Goal: Check status: Check status

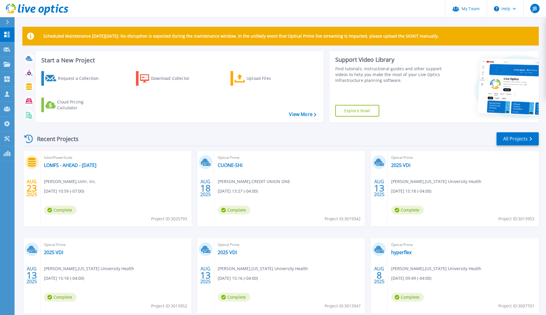
scroll to position [32, 0]
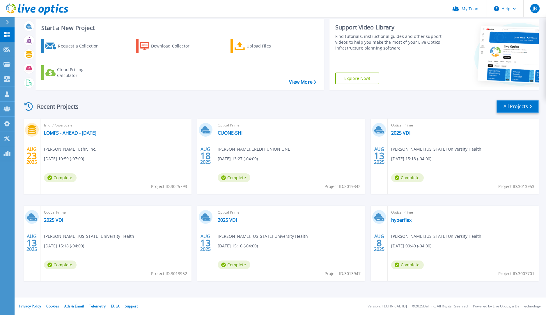
click at [518, 106] on link "All Projects" at bounding box center [518, 106] width 42 height 13
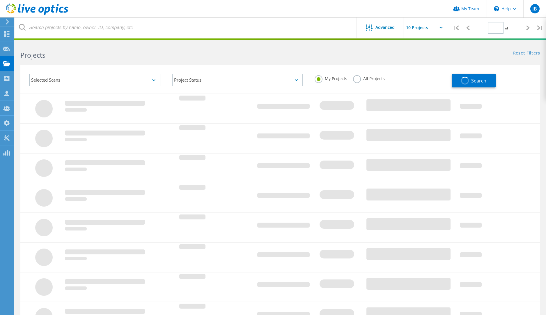
type input "1"
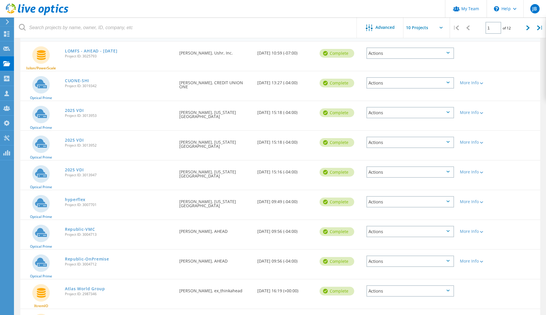
scroll to position [71, 0]
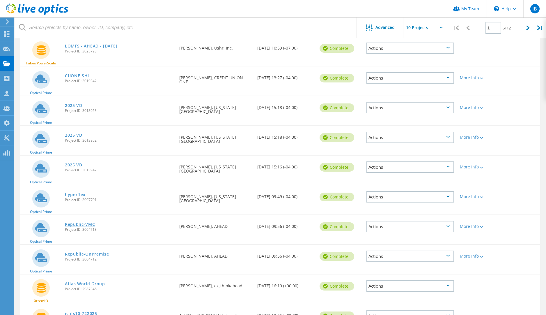
click at [77, 226] on link "Republic-VMC" at bounding box center [80, 224] width 30 height 4
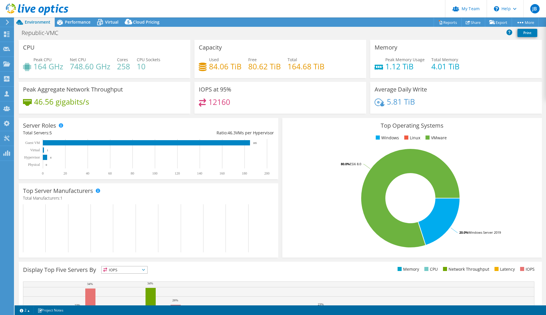
select select "USD"
click at [75, 21] on span "Performance" at bounding box center [78, 22] width 26 height 6
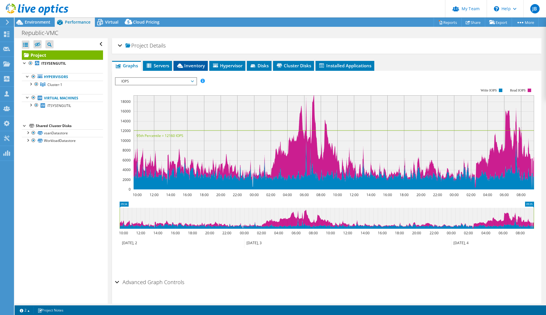
click at [187, 70] on li "Inventory" at bounding box center [190, 66] width 34 height 10
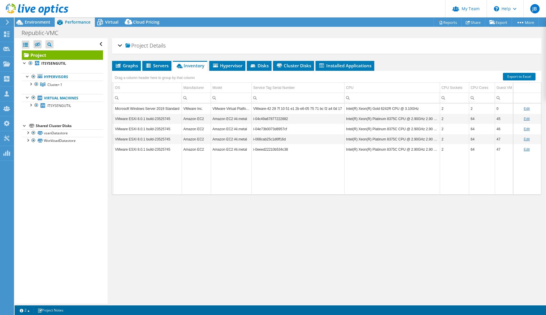
scroll to position [0, 93]
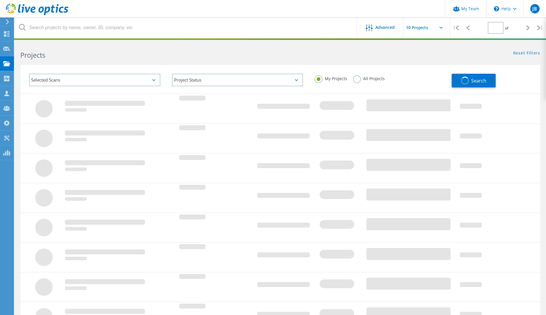
type input "1"
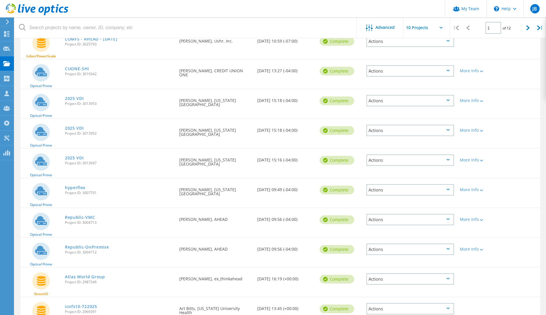
scroll to position [78, 0]
click at [79, 246] on link "Republic-OnPremise" at bounding box center [87, 246] width 44 height 4
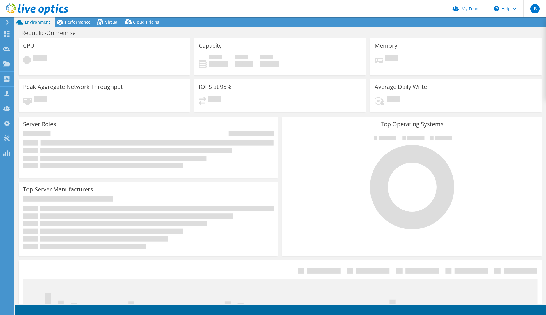
select select "USD"
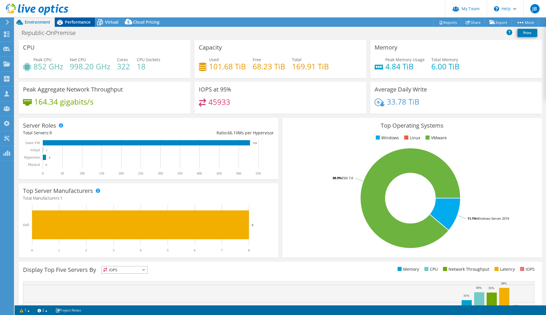
click at [72, 21] on span "Performance" at bounding box center [78, 22] width 26 height 6
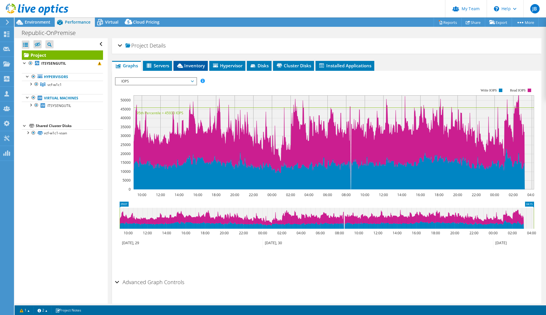
click at [192, 66] on span "Inventory" at bounding box center [190, 66] width 29 height 6
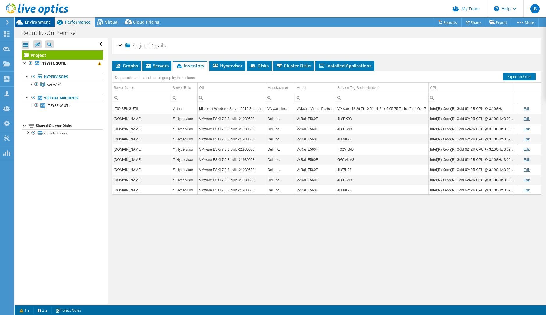
click at [34, 20] on span "Environment" at bounding box center [38, 22] width 26 height 6
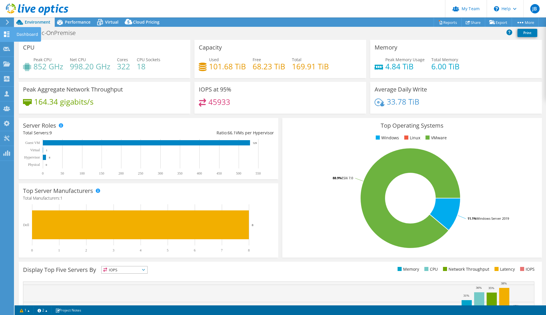
click at [7, 35] on icon at bounding box center [6, 34] width 7 height 6
